Goal: Information Seeking & Learning: Stay updated

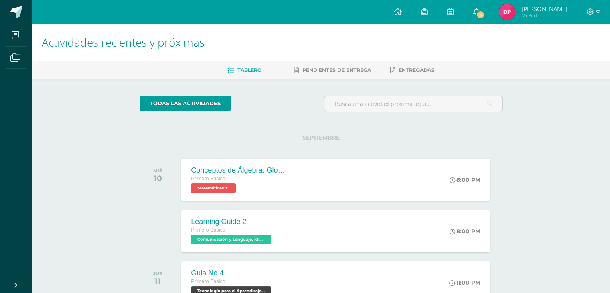
click at [485, 14] on span "3" at bounding box center [480, 14] width 9 height 9
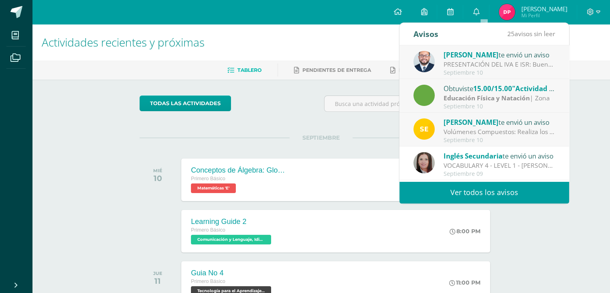
click at [451, 190] on link "Ver todos los avisos" at bounding box center [484, 192] width 170 height 22
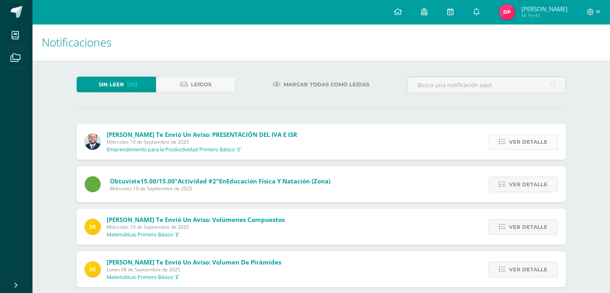
click at [540, 139] on span "Ver detalle" at bounding box center [528, 141] width 38 height 15
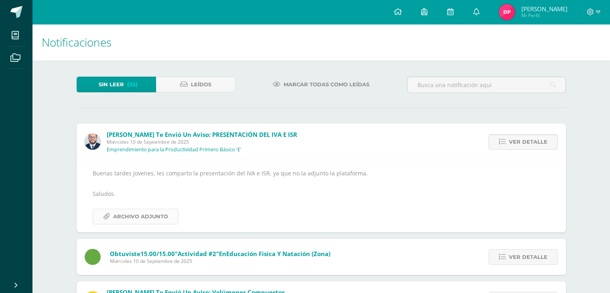
click at [154, 221] on span "Archivo Adjunto" at bounding box center [140, 216] width 55 height 15
click at [188, 80] on link "Leídos" at bounding box center [195, 85] width 79 height 16
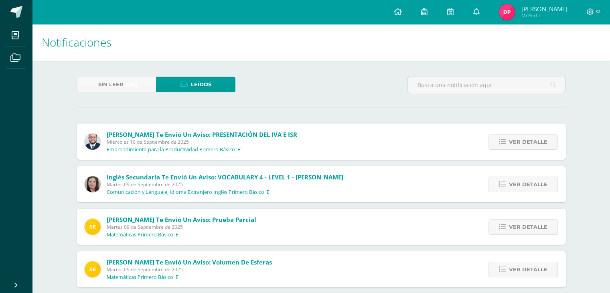
scroll to position [120, 0]
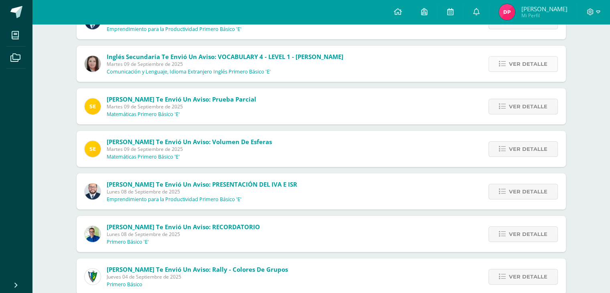
click at [534, 68] on span "Ver detalle" at bounding box center [528, 64] width 38 height 15
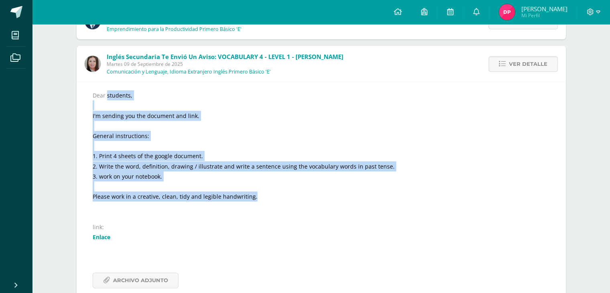
drag, startPoint x: 263, startPoint y: 196, endPoint x: 85, endPoint y: 84, distance: 210.5
click at [85, 84] on div "Dear students, I'm sending you the document and link. General instructions: 1. …" at bounding box center [321, 189] width 489 height 214
copy div "Dear students, I'm sending you the document and link. General instructions: 1. …"
click at [109, 239] on link "Enlace" at bounding box center [102, 237] width 18 height 8
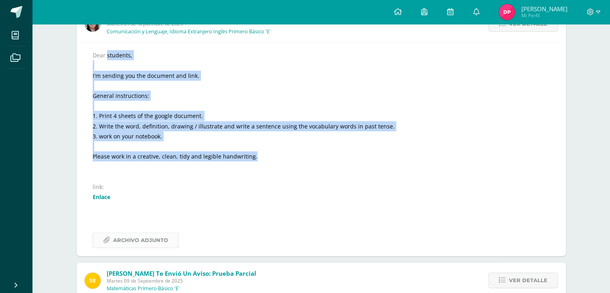
click at [136, 236] on span "Archivo Adjunto" at bounding box center [140, 240] width 55 height 15
